Goal: Information Seeking & Learning: Find specific page/section

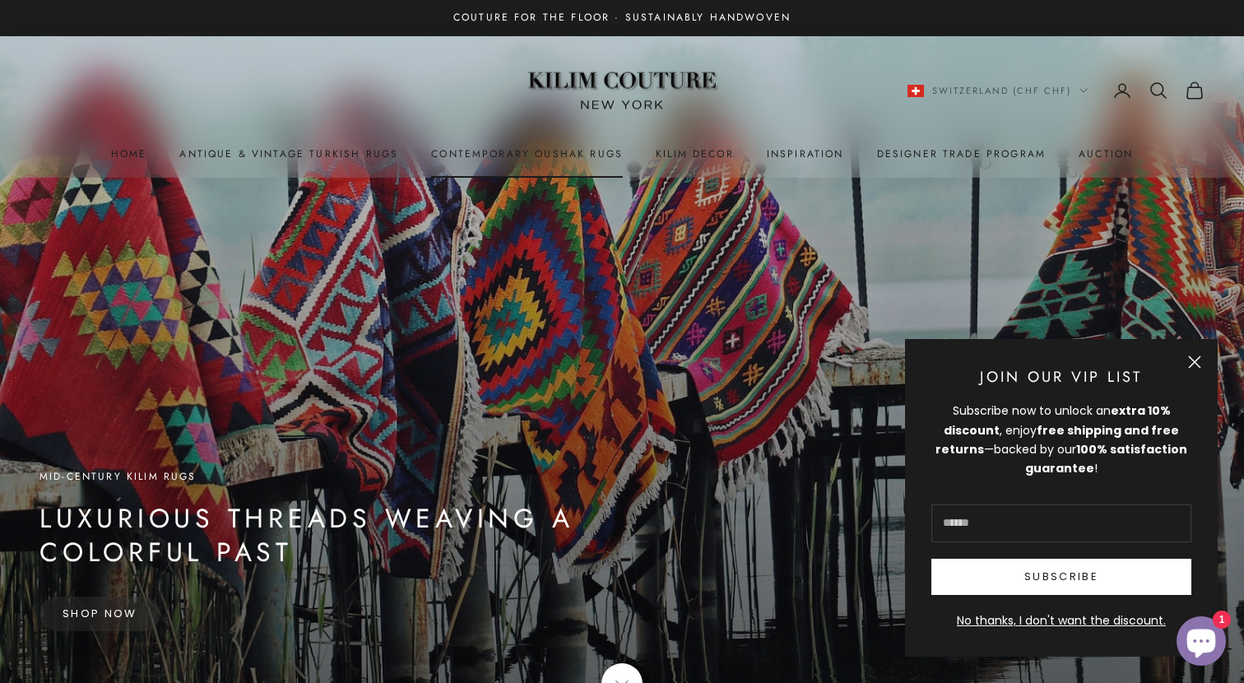
click at [550, 153] on link "Contemporary Oushak Rugs" at bounding box center [527, 154] width 192 height 16
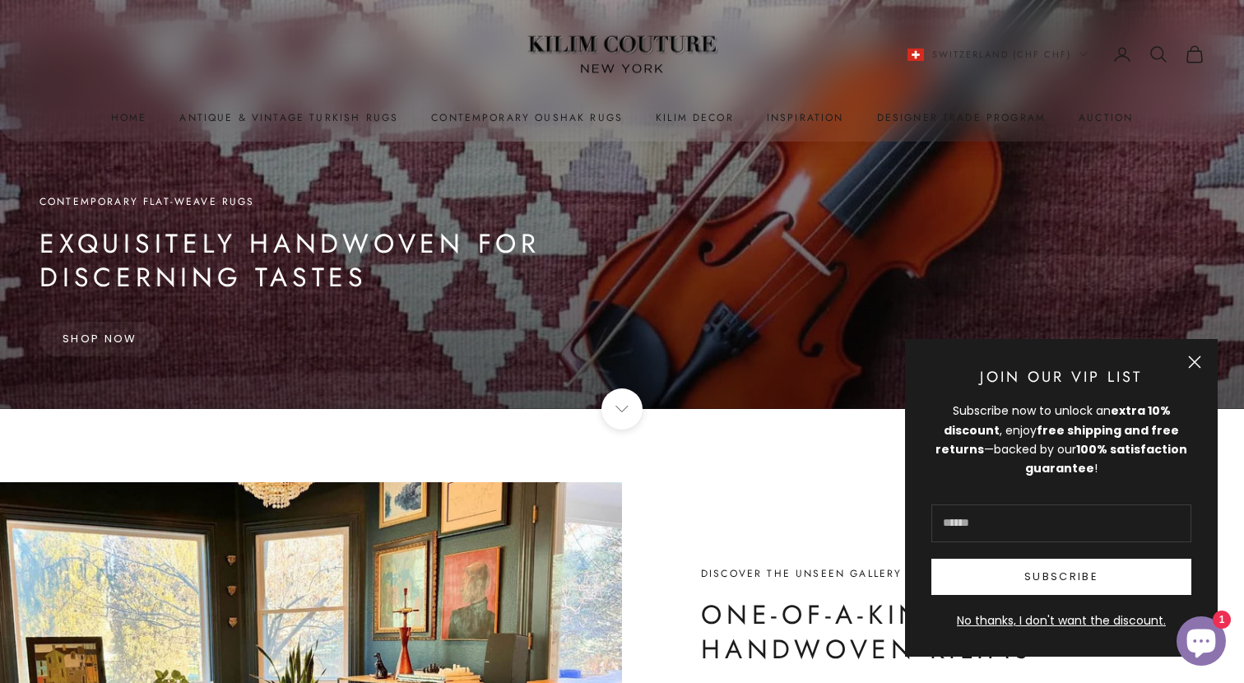
scroll to position [280, 0]
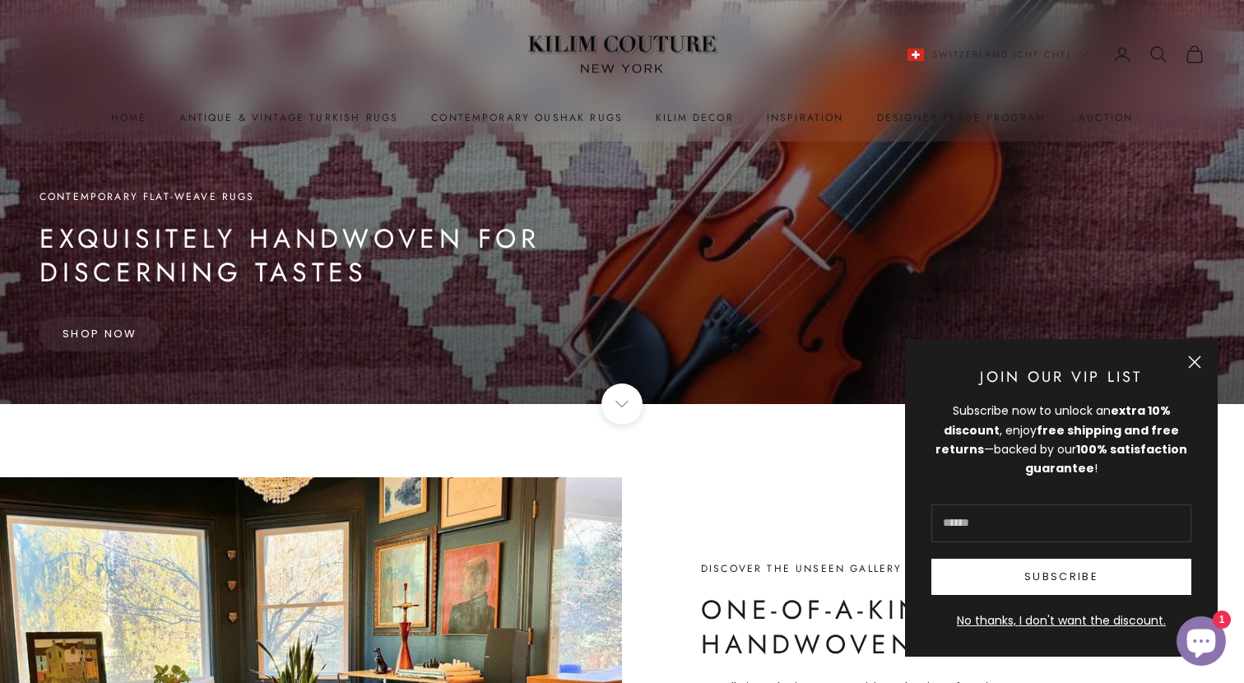
click at [1195, 361] on button "Close" at bounding box center [1194, 361] width 13 height 13
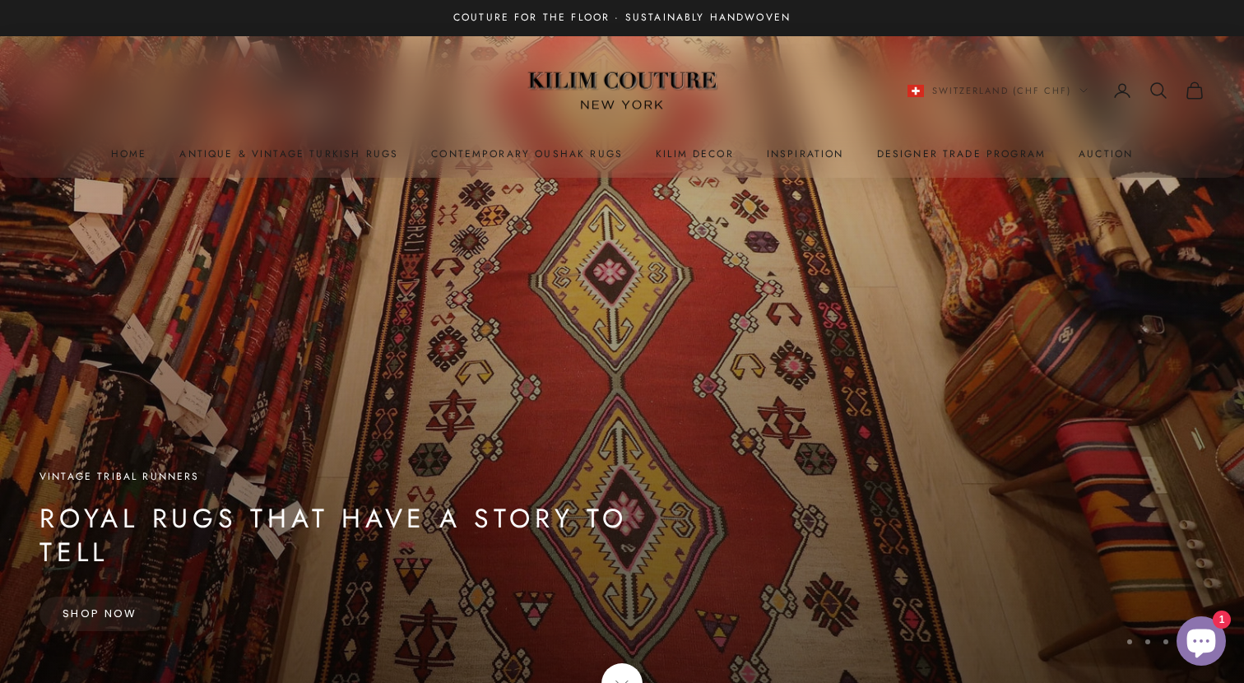
scroll to position [0, 0]
click at [1153, 88] on icon "Secondary navigation" at bounding box center [1158, 91] width 20 height 20
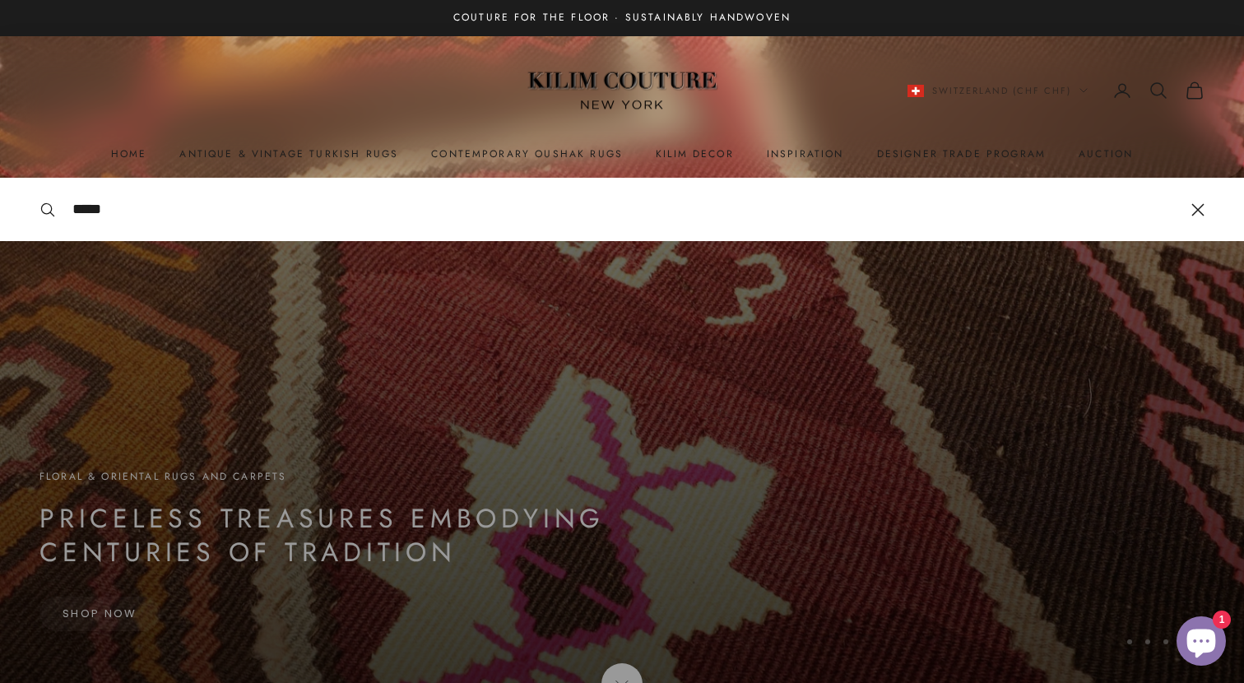
type input "*****"
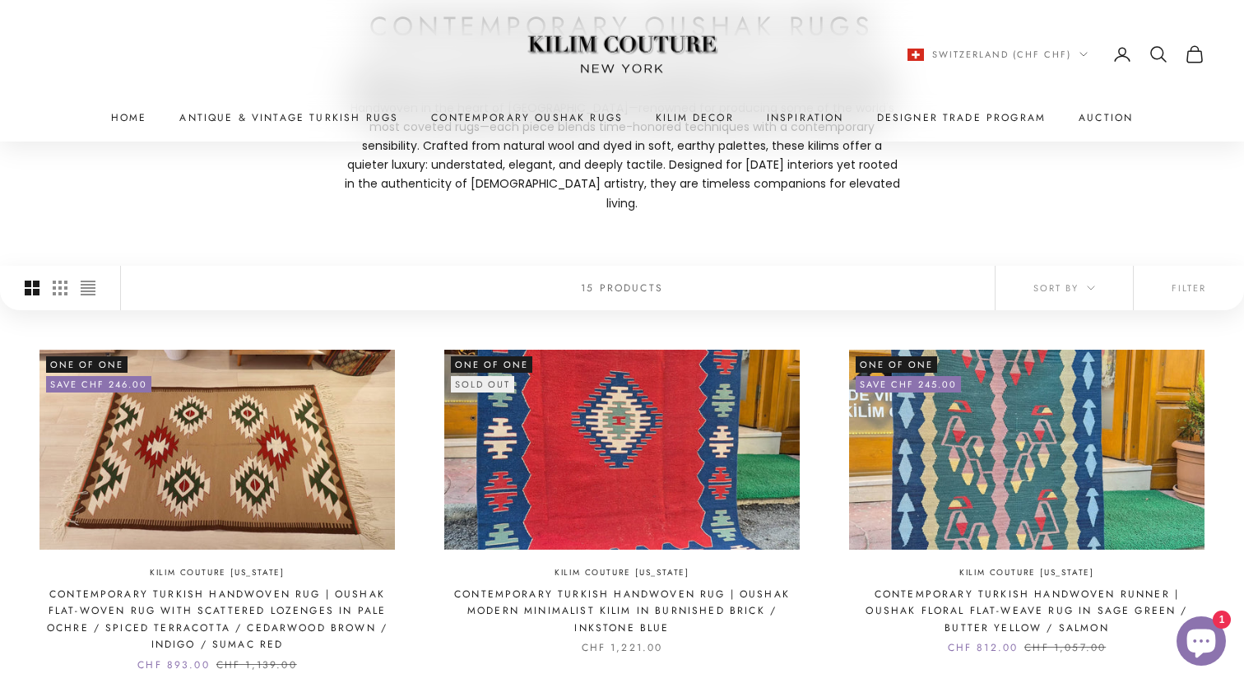
scroll to position [187, 0]
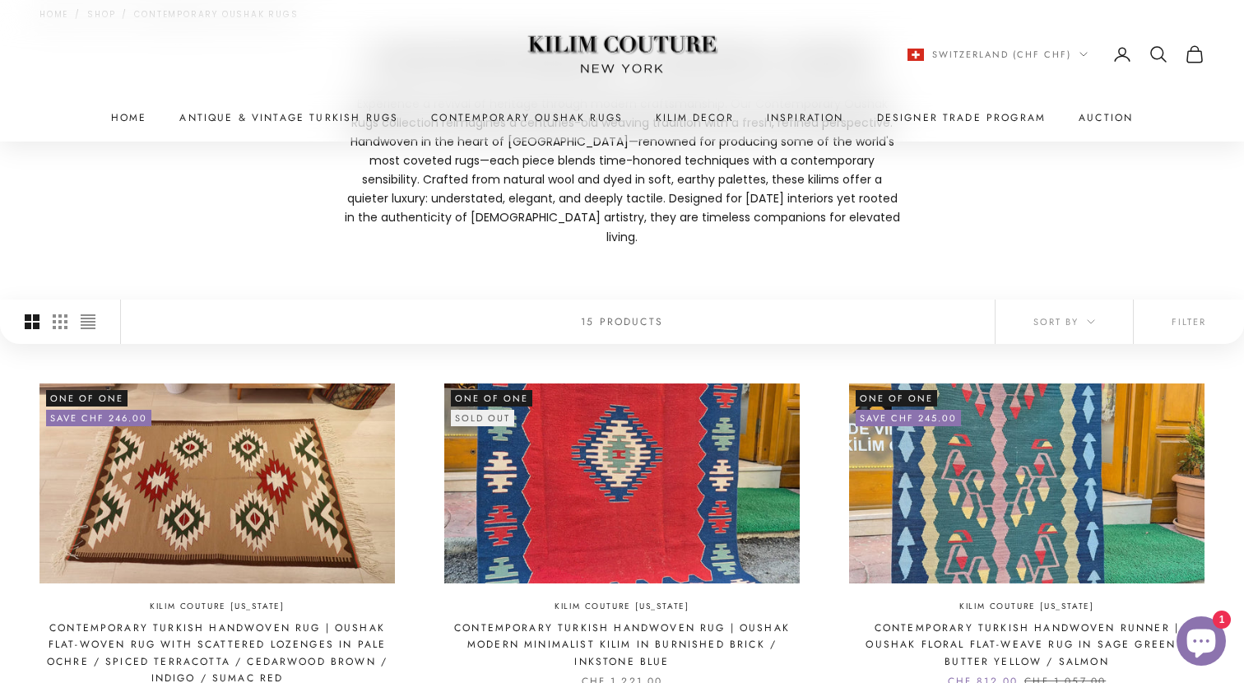
click at [1153, 56] on icon "Secondary navigation" at bounding box center [1158, 54] width 20 height 20
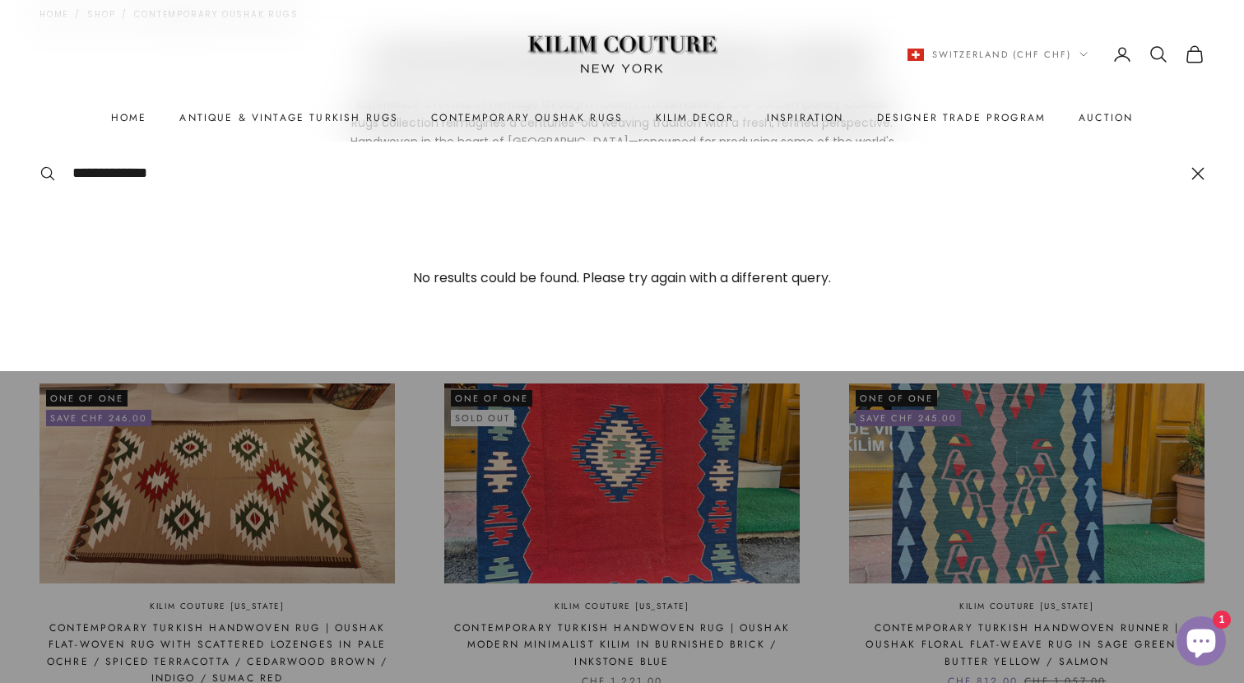
type input "**********"
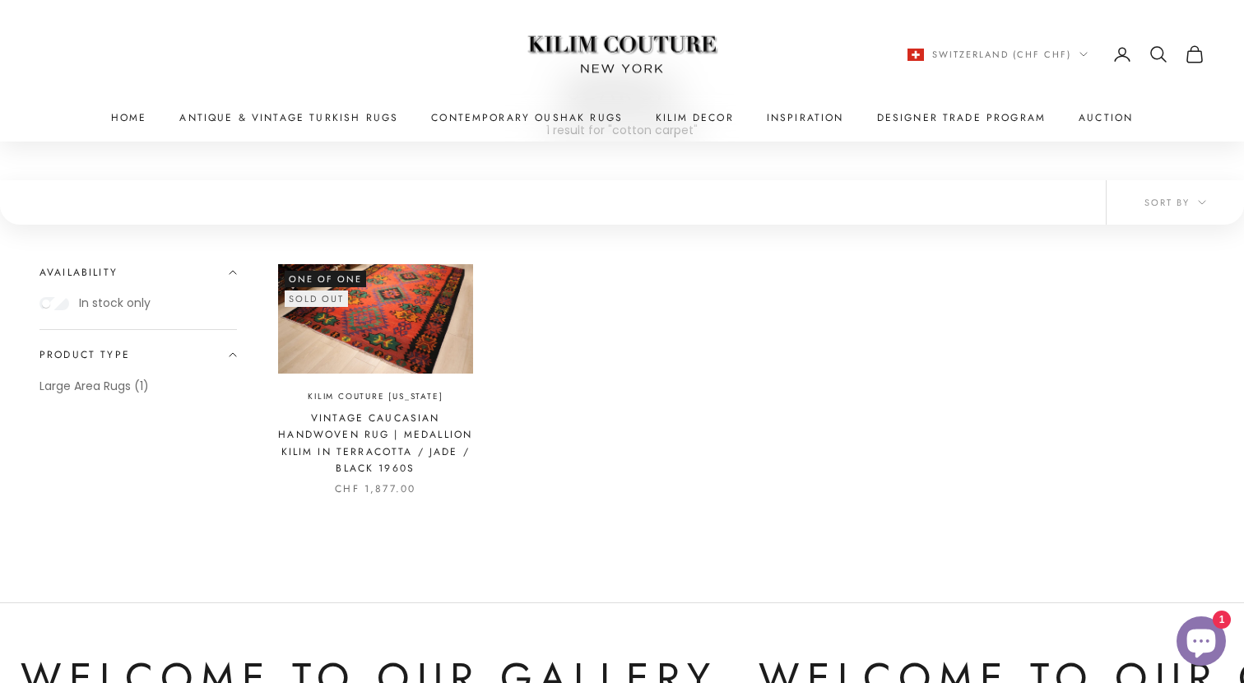
scroll to position [155, 0]
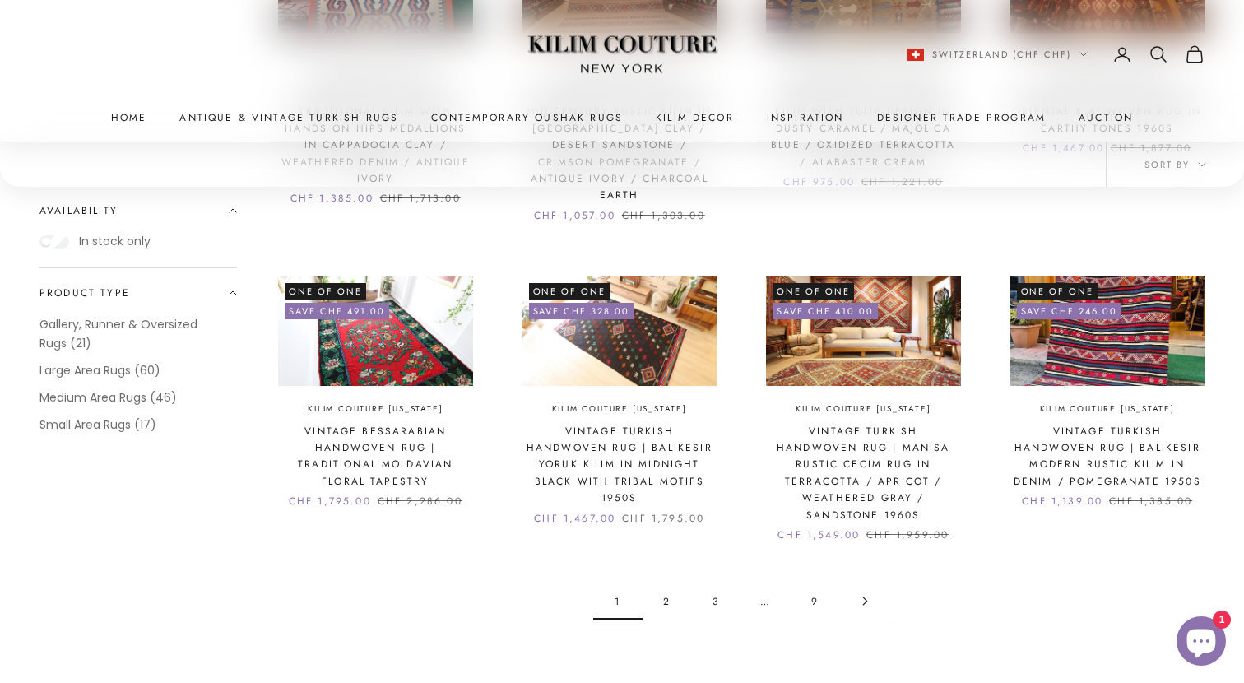
scroll to position [1820, 0]
